Goal: Task Accomplishment & Management: Manage account settings

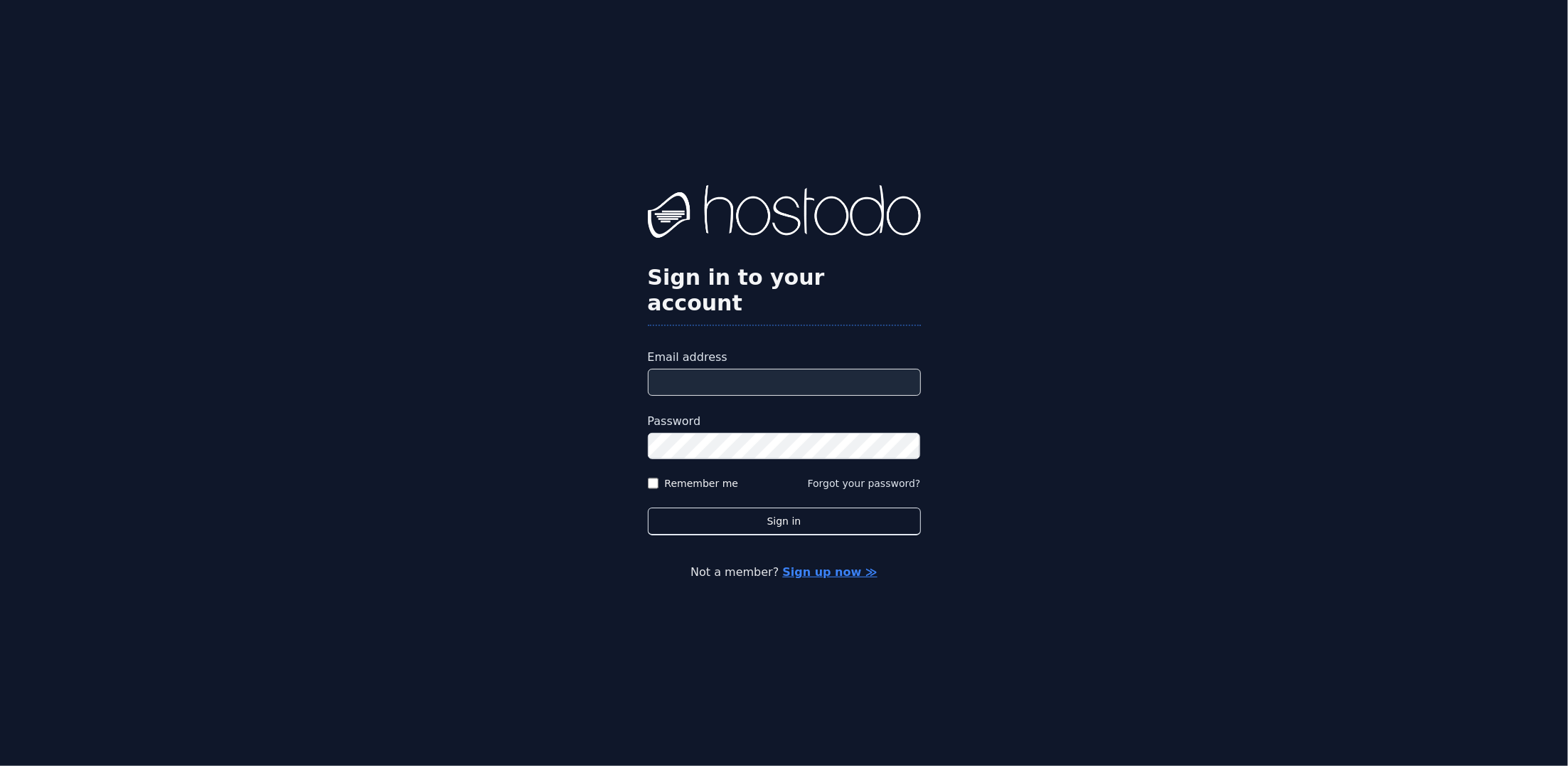
click at [827, 565] on link "Sign up now ≫" at bounding box center [830, 572] width 95 height 13
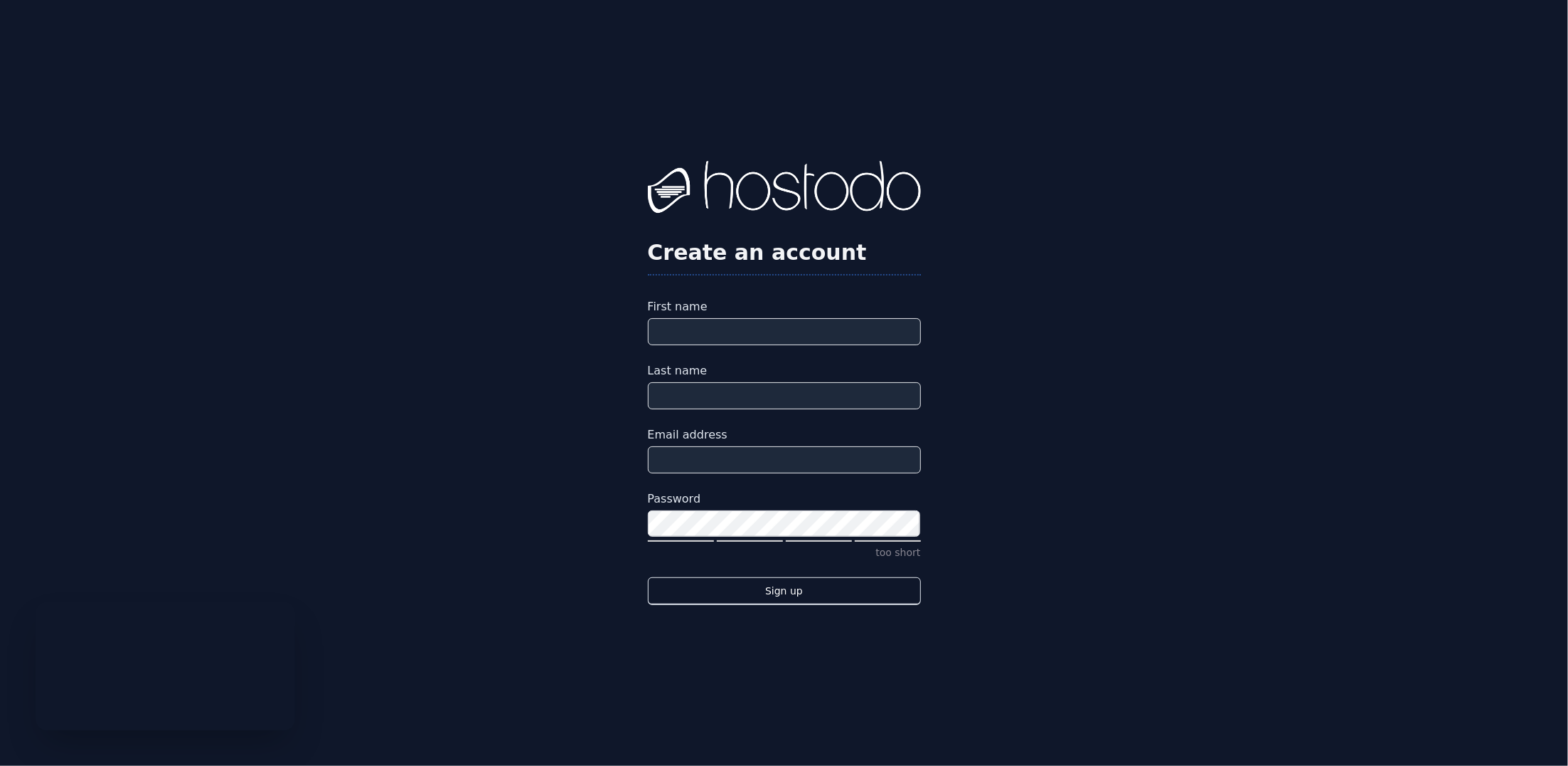
click at [763, 202] on img at bounding box center [784, 189] width 273 height 57
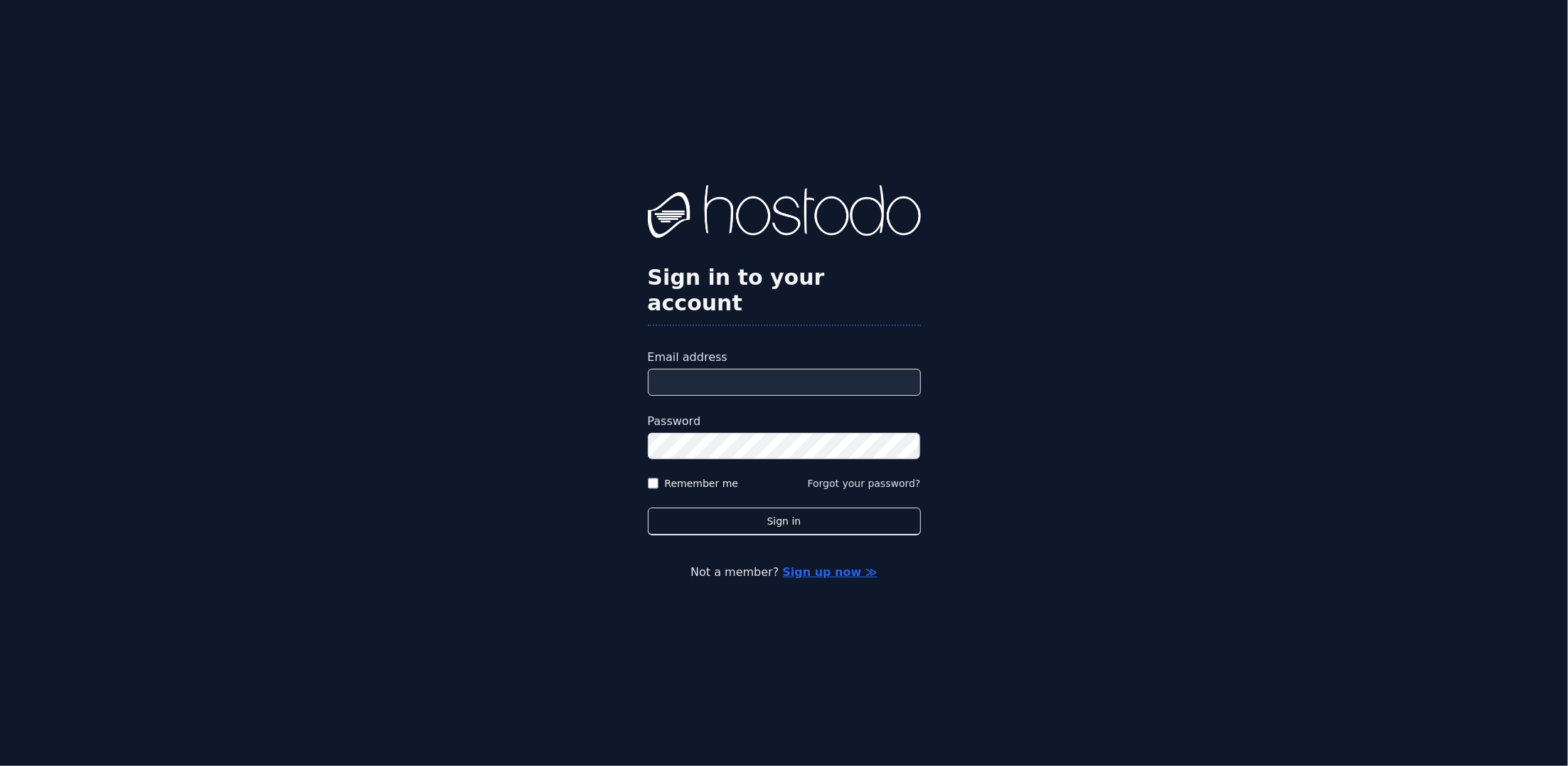
click at [725, 368] on input "Email address" at bounding box center [784, 382] width 273 height 27
type input "**********"
click at [648, 507] on button "Sign in" at bounding box center [784, 521] width 273 height 28
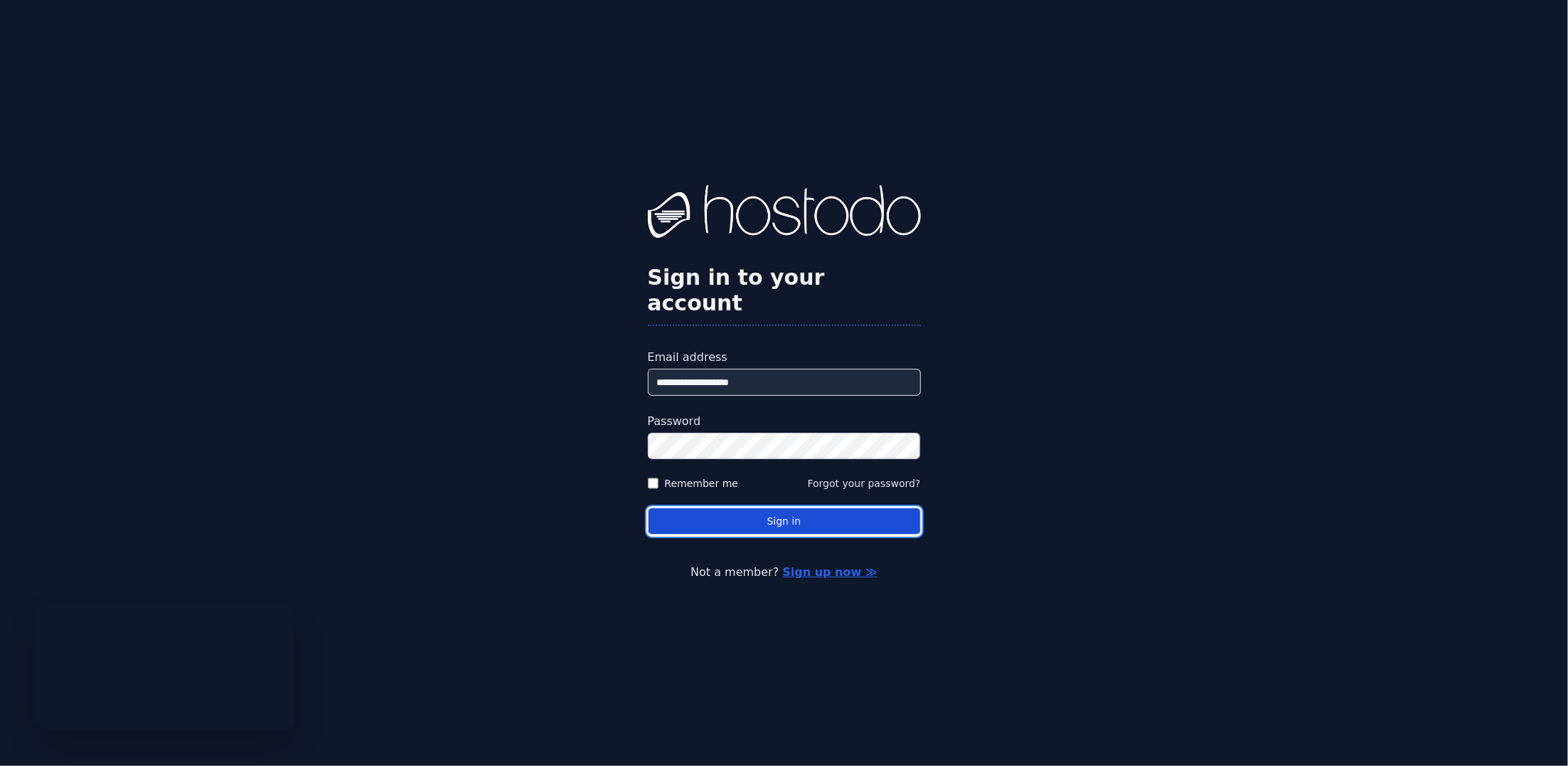
click at [775, 516] on button "Sign in" at bounding box center [784, 521] width 273 height 28
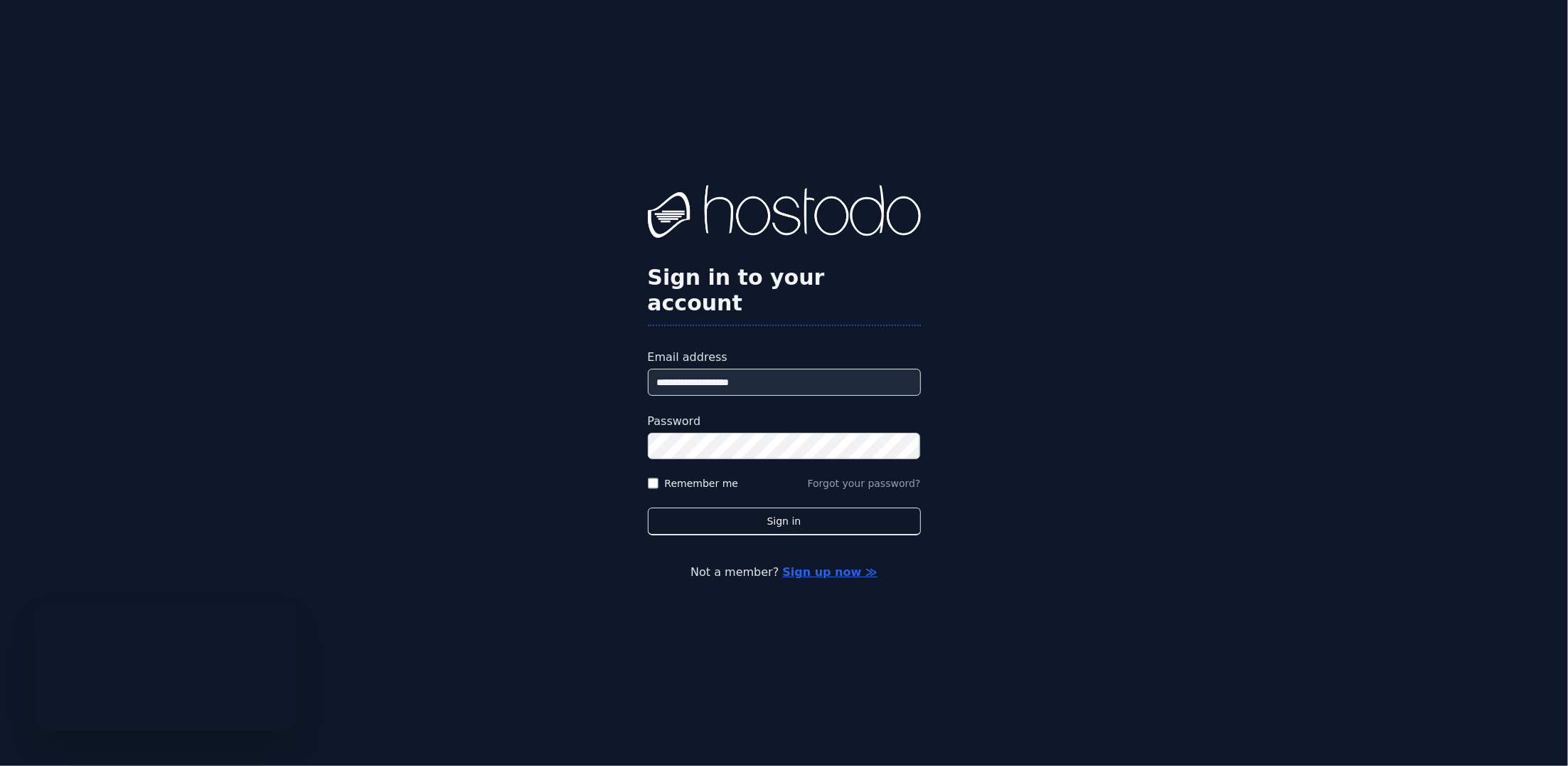
click at [883, 476] on button "Forgot your password?" at bounding box center [864, 483] width 113 height 14
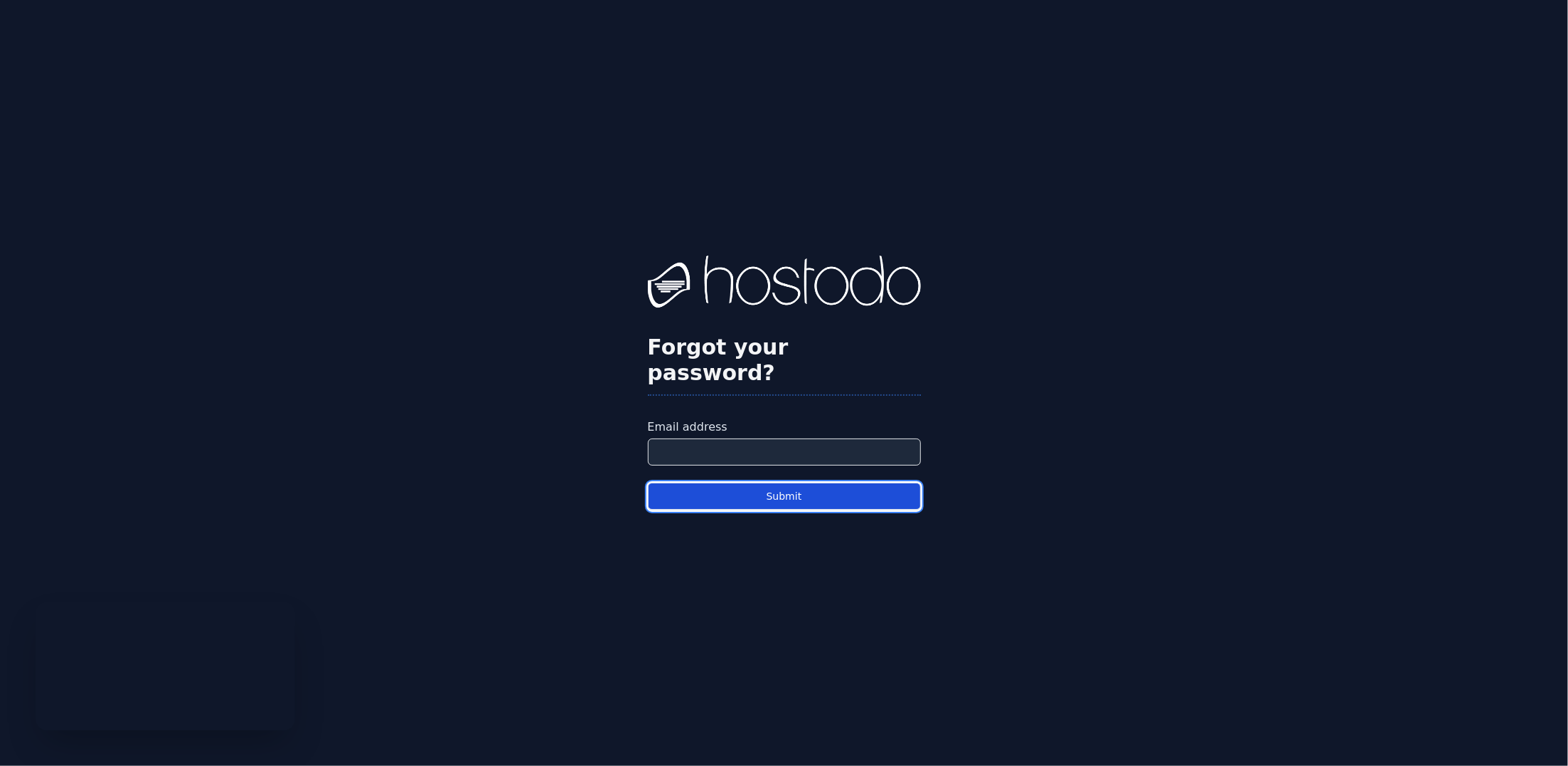
click at [804, 489] on button "Submit" at bounding box center [784, 495] width 273 height 28
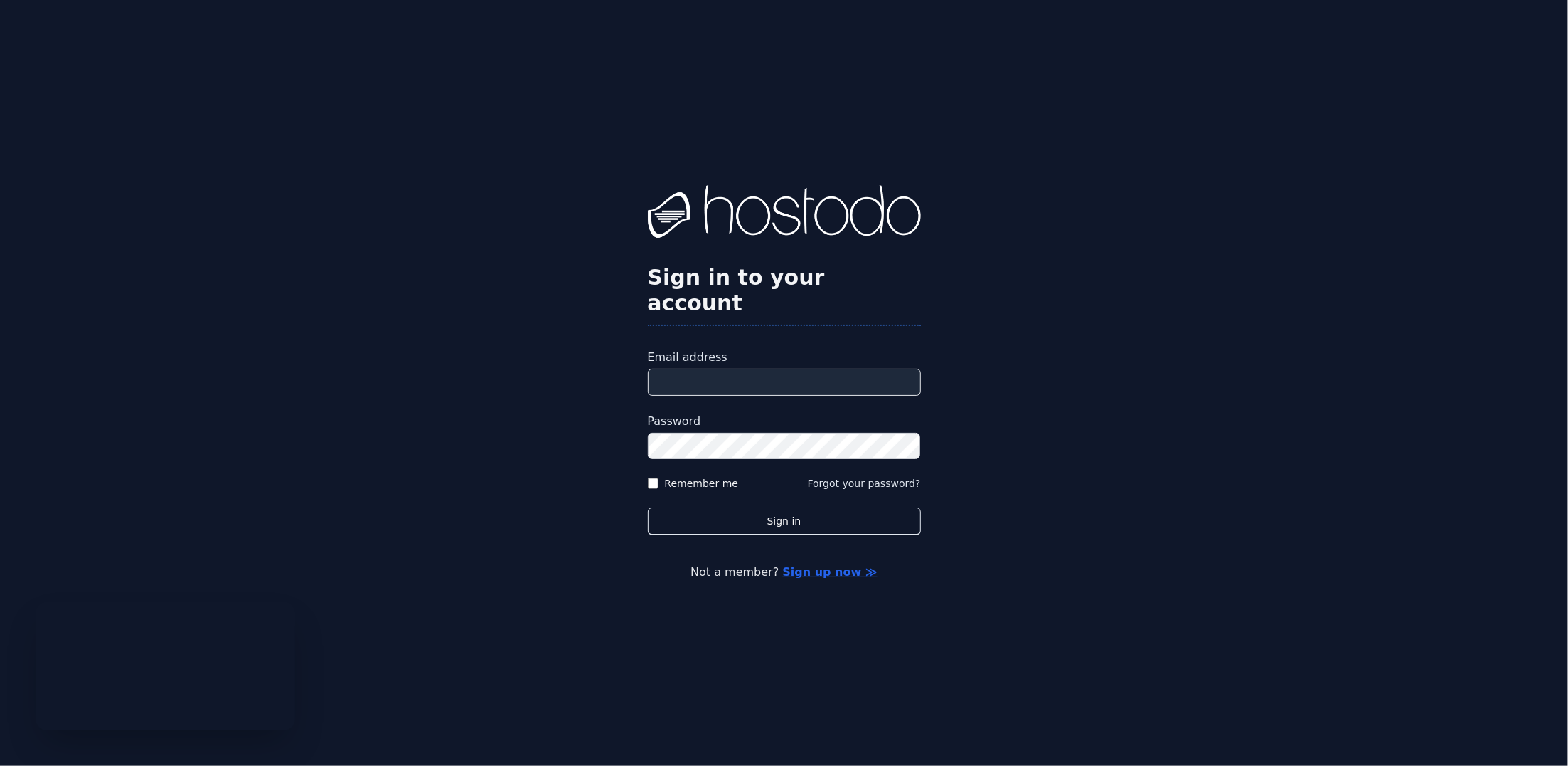
click at [774, 372] on input "Email address" at bounding box center [784, 382] width 273 height 27
type input "**********"
click at [648, 507] on button "Sign in" at bounding box center [784, 521] width 273 height 28
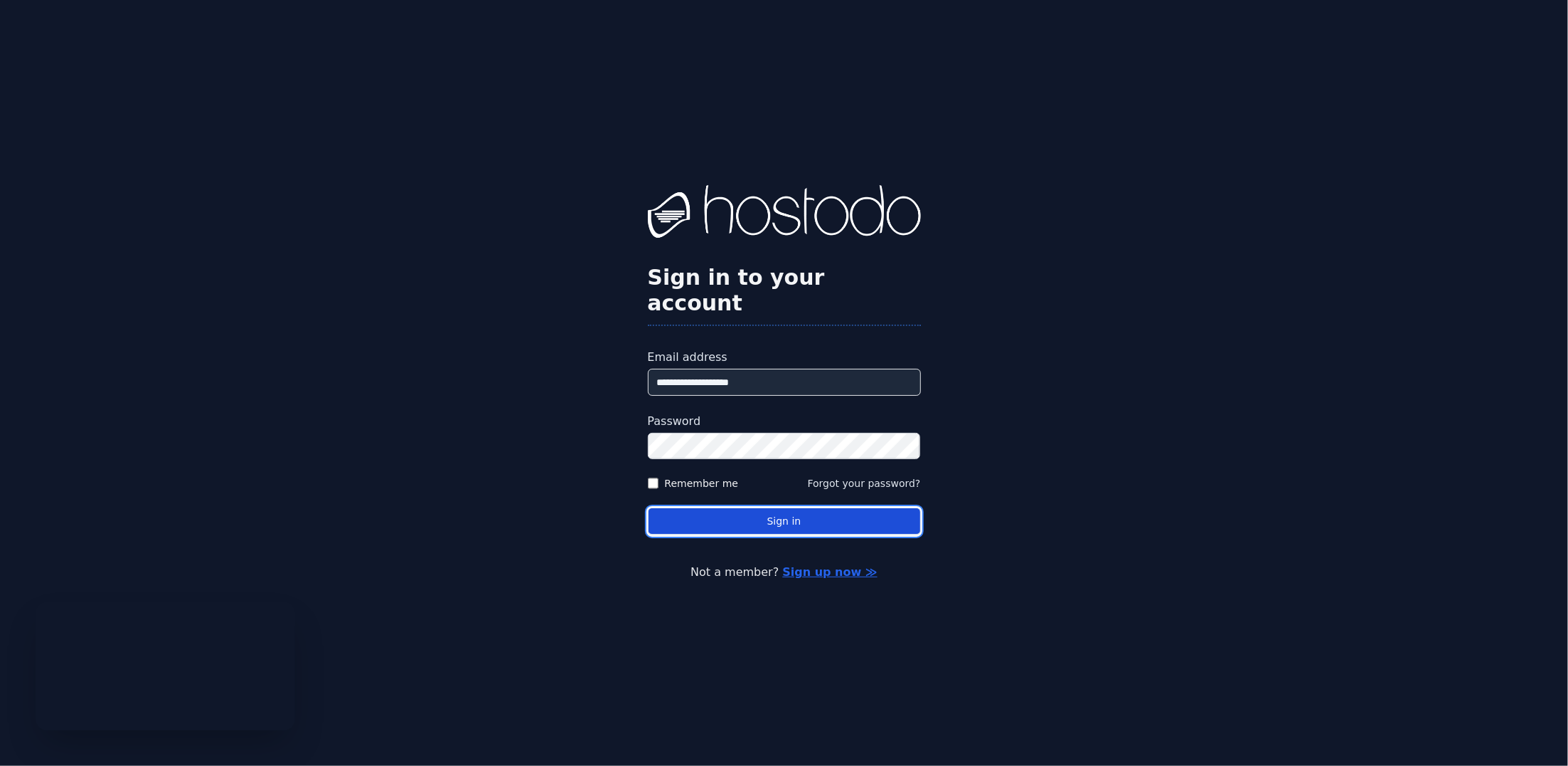
click at [801, 507] on button "Sign in" at bounding box center [784, 521] width 273 height 28
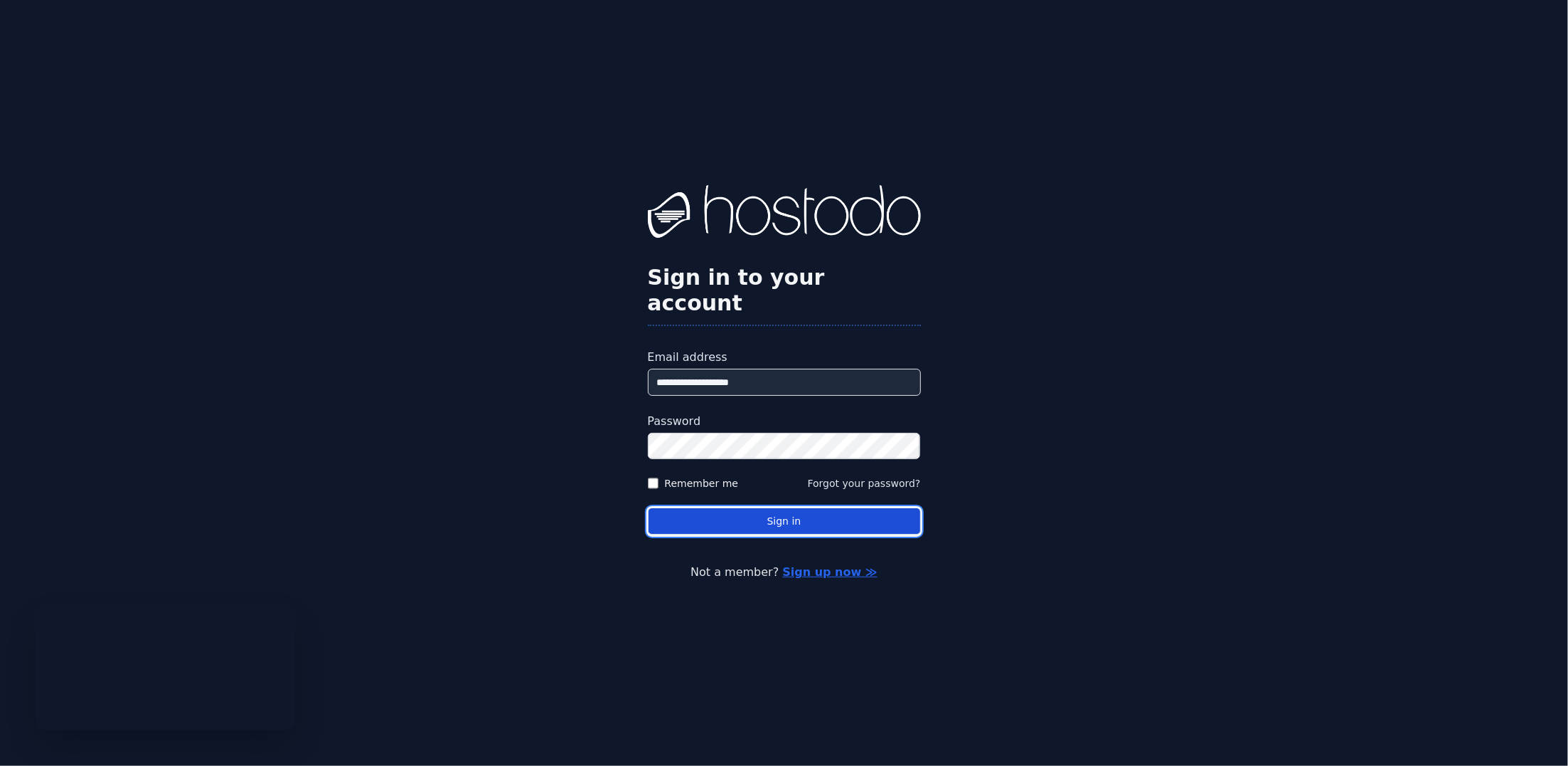
click at [801, 507] on button "Sign in" at bounding box center [784, 521] width 273 height 28
